Goal: Find specific page/section: Find specific page/section

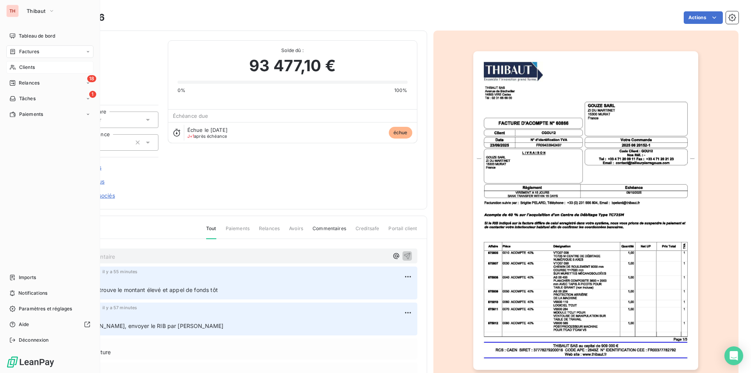
click at [34, 65] on span "Clients" at bounding box center [27, 67] width 16 height 7
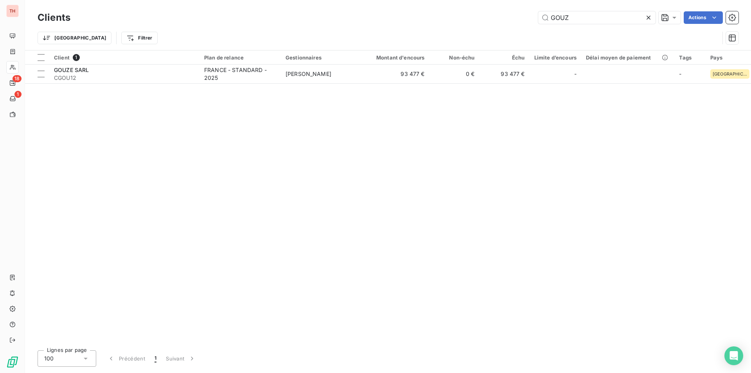
drag, startPoint x: 561, startPoint y: 17, endPoint x: 514, endPoint y: 18, distance: 47.4
click at [514, 18] on div "GOUZ Actions" at bounding box center [409, 17] width 659 height 13
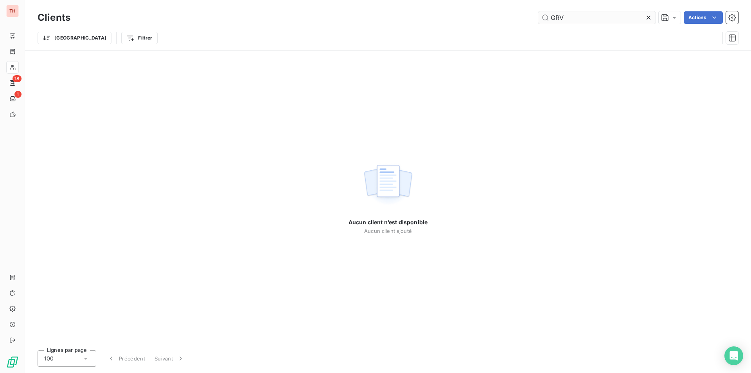
drag, startPoint x: 565, startPoint y: 17, endPoint x: 540, endPoint y: 17, distance: 24.3
click at [540, 17] on input "GRV" at bounding box center [596, 17] width 117 height 13
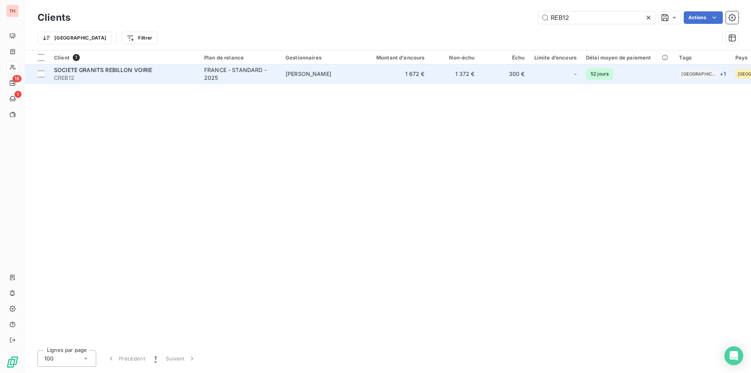
type input "REB12"
drag, startPoint x: 148, startPoint y: 70, endPoint x: 158, endPoint y: 69, distance: 9.4
click at [148, 70] on span "SOCIETE GRANITS REBILLON VOIRIE" at bounding box center [103, 70] width 99 height 7
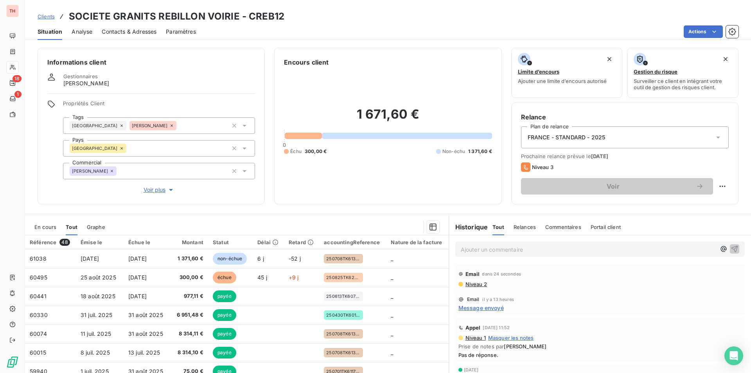
click at [116, 32] on span "Contacts & Adresses" at bounding box center [129, 32] width 55 height 8
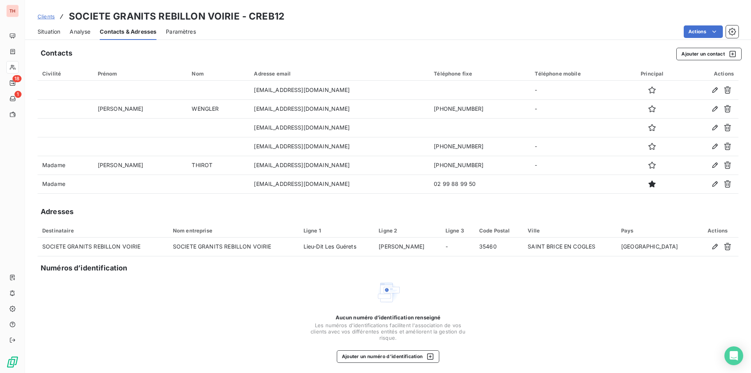
click at [569, 311] on div "Aucun numéro d’identification renseigné Les numéros d'identifications faciliten…" at bounding box center [388, 321] width 701 height 83
